Goal: Check status: Check status

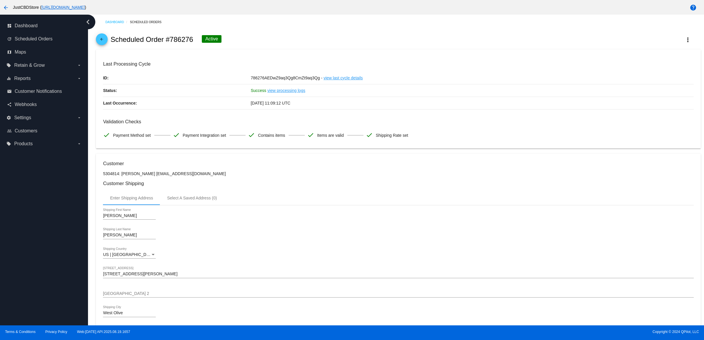
click at [105, 43] on mat-icon "arrow_back" at bounding box center [101, 40] width 7 height 7
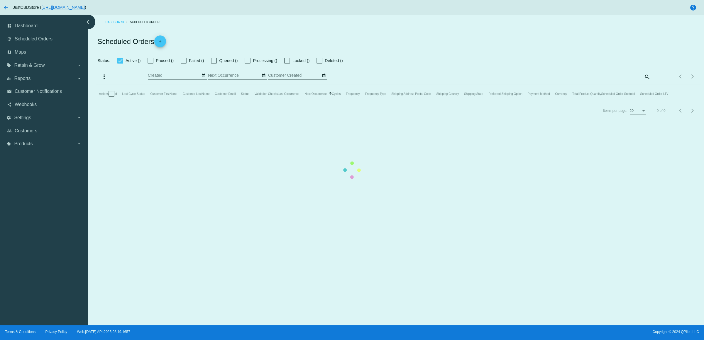
checkbox input "true"
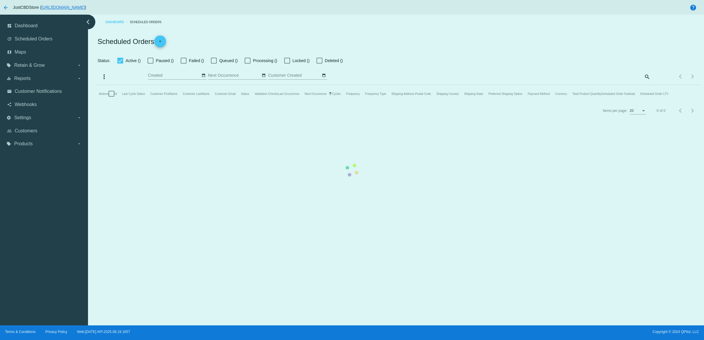
checkbox input "true"
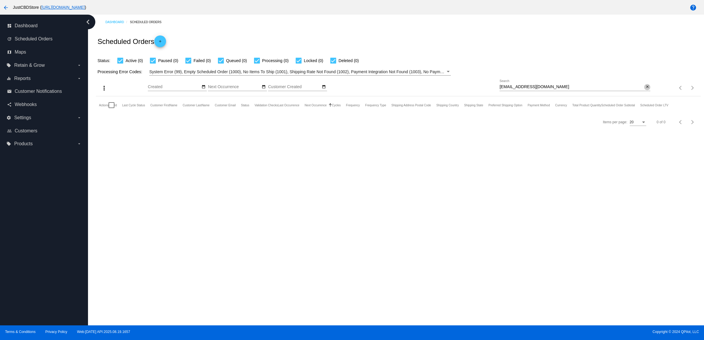
click at [647, 89] on mat-icon "close" at bounding box center [647, 87] width 4 height 5
click at [647, 89] on input "Search" at bounding box center [574, 87] width 151 height 5
paste input "[EMAIL_ADDRESS][DOMAIN_NAME]"
type input "[EMAIL_ADDRESS][DOMAIN_NAME]"
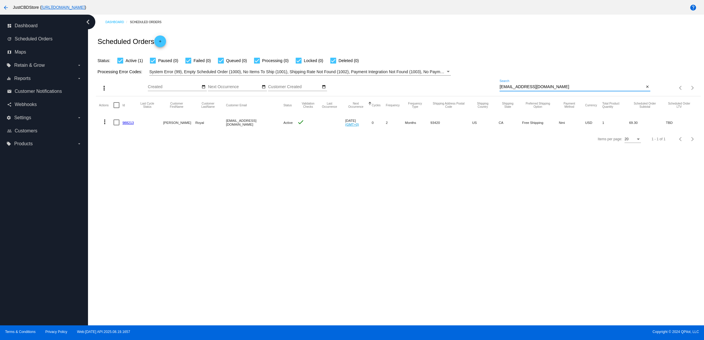
click at [126, 125] on link "988213" at bounding box center [127, 123] width 11 height 4
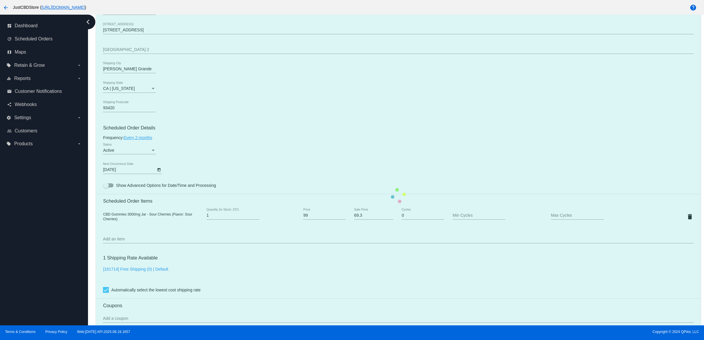
scroll to position [330, 0]
